Goal: Transaction & Acquisition: Obtain resource

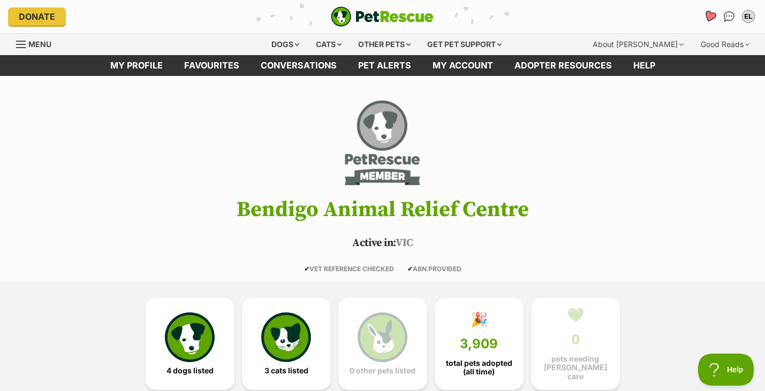
click at [712, 17] on icon "Favourites" at bounding box center [709, 16] width 13 height 12
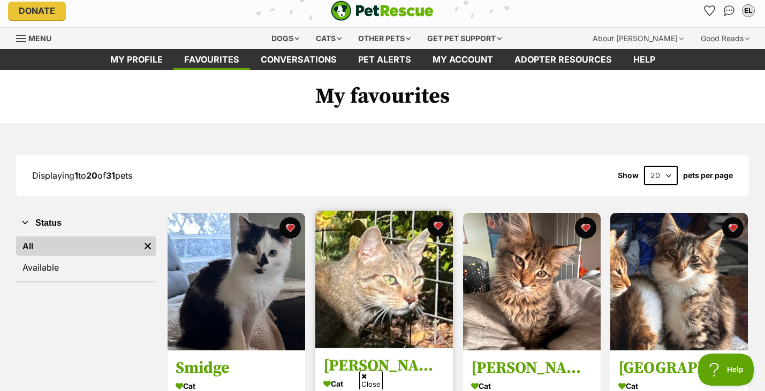
scroll to position [57, 0]
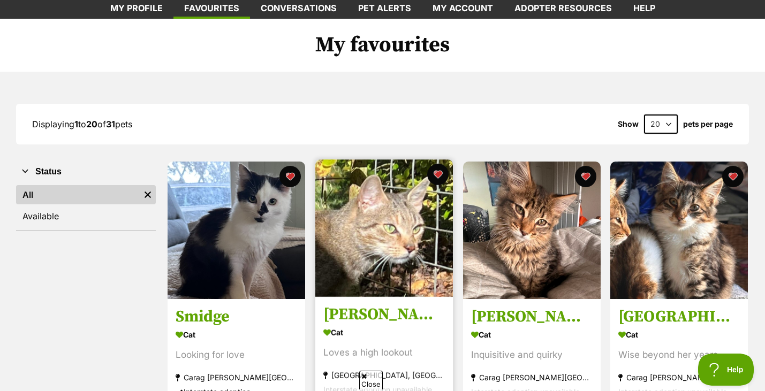
click at [368, 315] on h3 "Teejay Falko" at bounding box center [383, 315] width 121 height 20
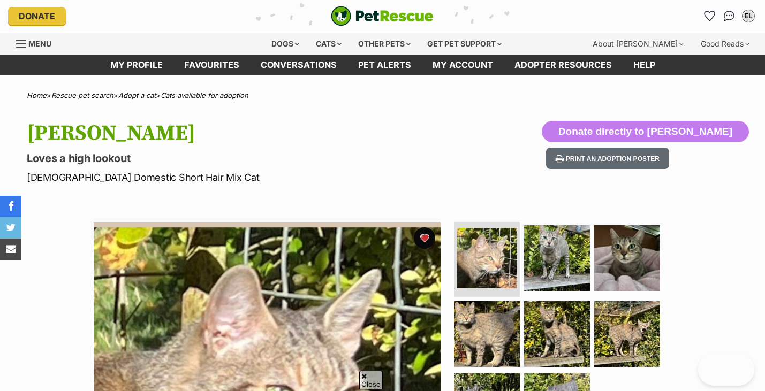
scroll to position [338, 0]
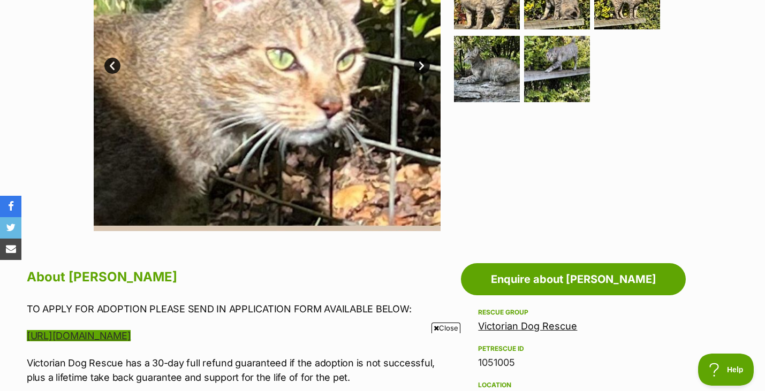
click at [131, 330] on link "[URL][DOMAIN_NAME]" at bounding box center [79, 335] width 104 height 11
